Goal: Information Seeking & Learning: Understand process/instructions

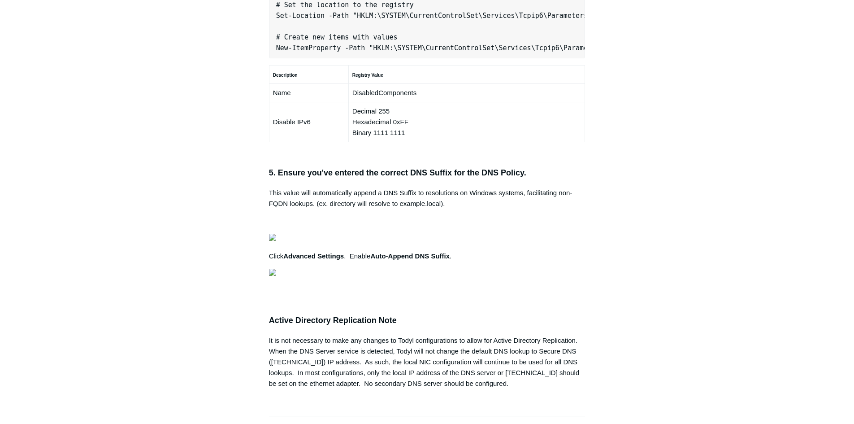
scroll to position [0, 282]
drag, startPoint x: 275, startPoint y: 162, endPoint x: 612, endPoint y: 157, distance: 336.4
click at [612, 157] on div "Articles in this section Secure DNS - Single-Label Domains Using 3rd Party DNS …" at bounding box center [427, 68] width 520 height 1231
copy pre "New-NetFirewallRule -DisplayName "Todyl SGN Network" -Direction Inbound -Progra…"
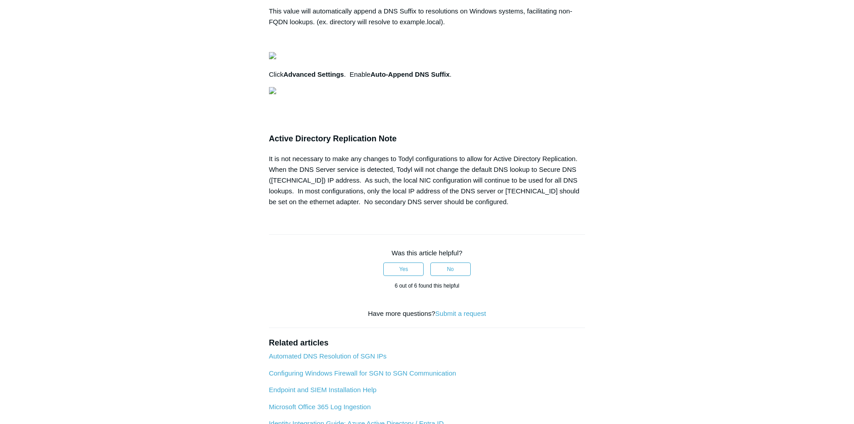
scroll to position [852, 0]
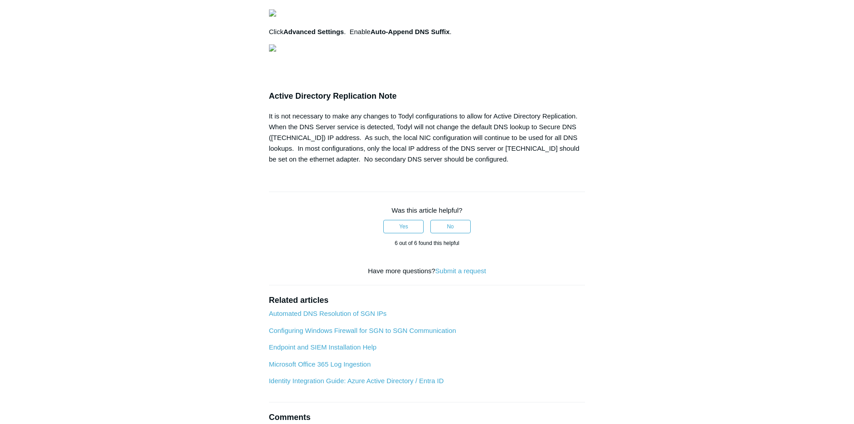
drag, startPoint x: 274, startPoint y: 196, endPoint x: 574, endPoint y: 199, distance: 300.9
copy pre "Set-Location -Path "HKLM:\SYSTEM\CurrentControlSet\Services\Tcpip6\Parameters""
drag, startPoint x: 17, startPoint y: 232, endPoint x: 117, endPoint y: 226, distance: 99.7
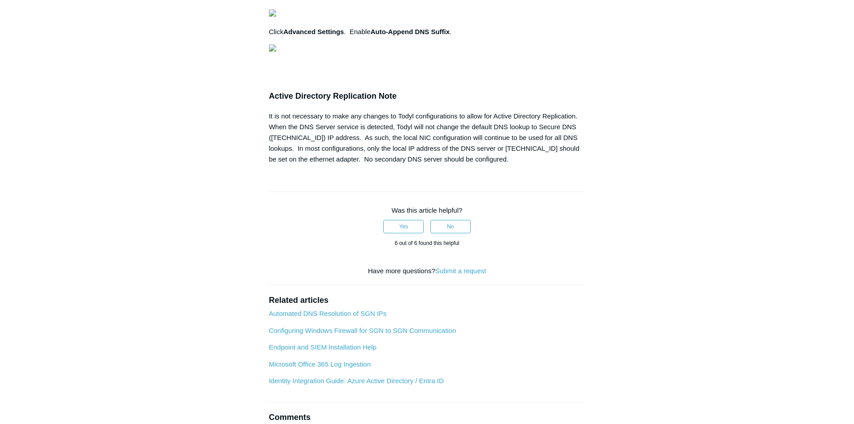
scroll to position [0, 249]
drag, startPoint x: 278, startPoint y: 227, endPoint x: 578, endPoint y: 228, distance: 300.0
copy pre "New-ItemProperty -Path "HKLM:\SYSTEM\CurrentControlSet\Services\Tcpip6\Paramete…"
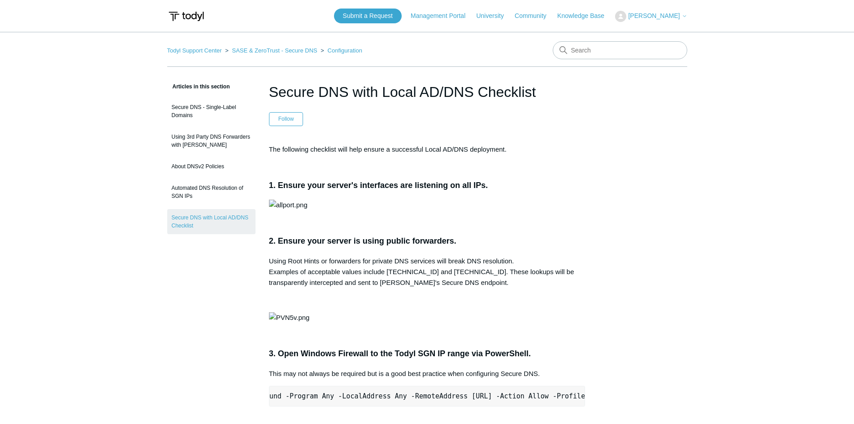
drag, startPoint x: 302, startPoint y: 91, endPoint x: 480, endPoint y: 91, distance: 178.0
click at [546, 90] on h1 "Secure DNS with Local AD/DNS Checklist" at bounding box center [427, 92] width 317 height 22
click at [357, 91] on h1 "Secure DNS with Local AD/DNS Checklist" at bounding box center [427, 92] width 317 height 22
click at [298, 91] on h1 "Secure DNS with Local AD/DNS Checklist" at bounding box center [427, 92] width 317 height 22
drag, startPoint x: 262, startPoint y: 89, endPoint x: 550, endPoint y: 91, distance: 287.9
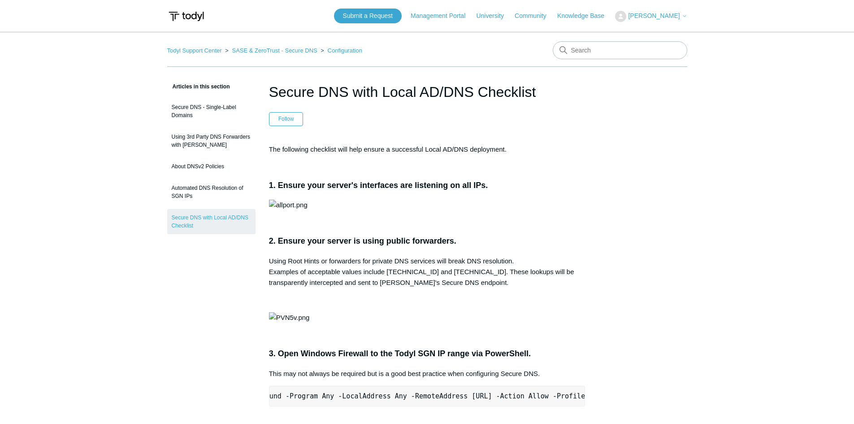
copy h1 "Secure DNS with Local AD/DNS Checklist"
